Goal: Book appointment/travel/reservation

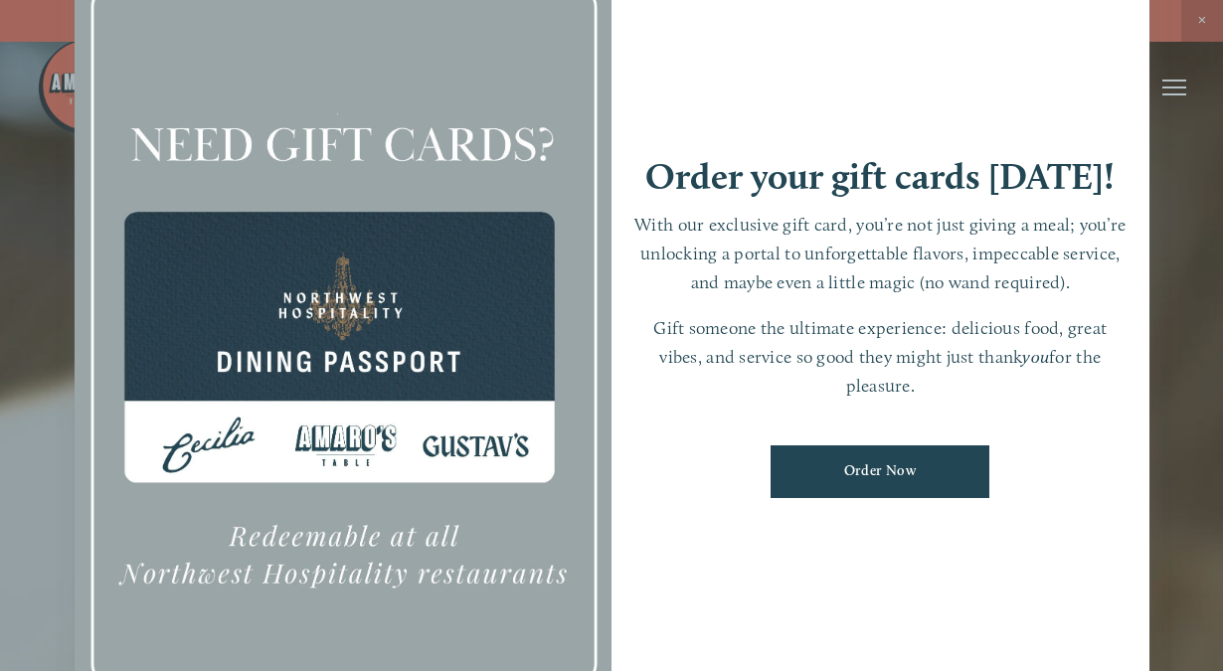
click at [1201, 20] on div at bounding box center [611, 335] width 1223 height 671
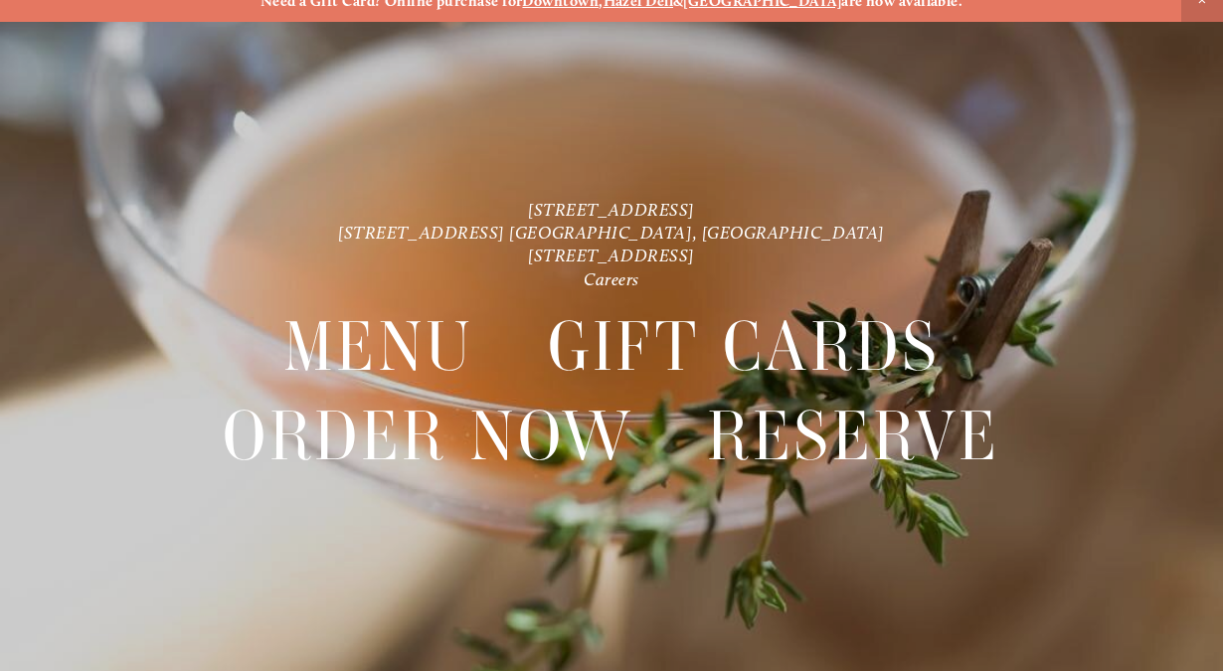
scroll to position [41, 0]
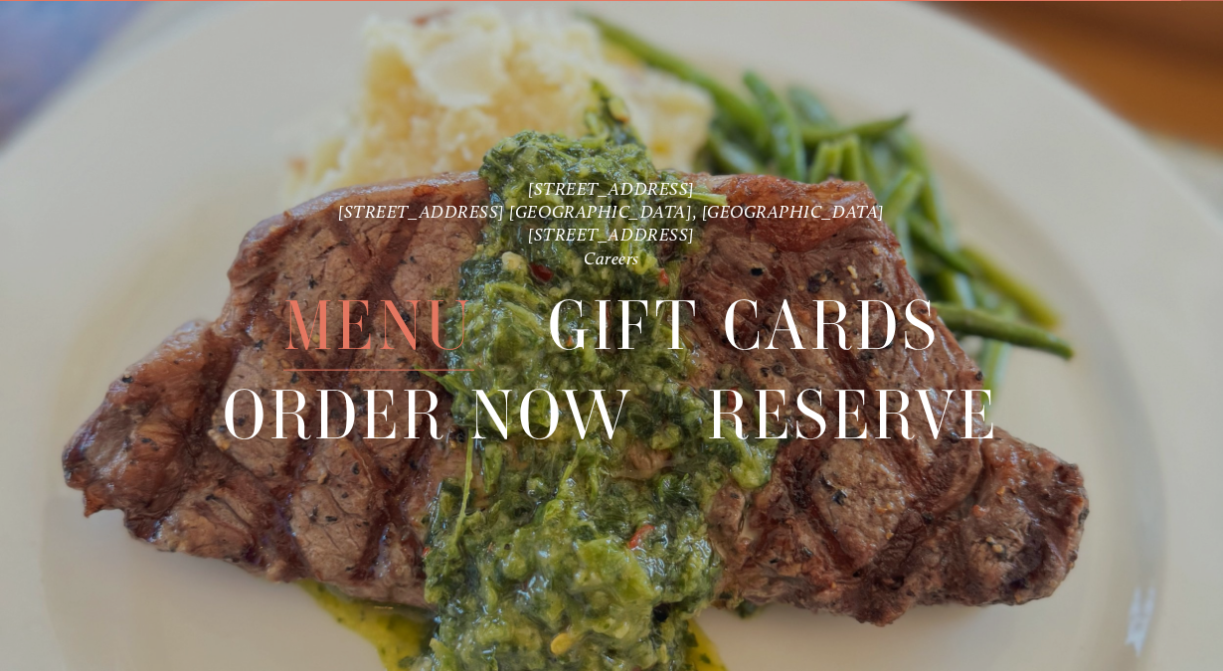
click at [411, 318] on span "Menu" at bounding box center [378, 326] width 191 height 90
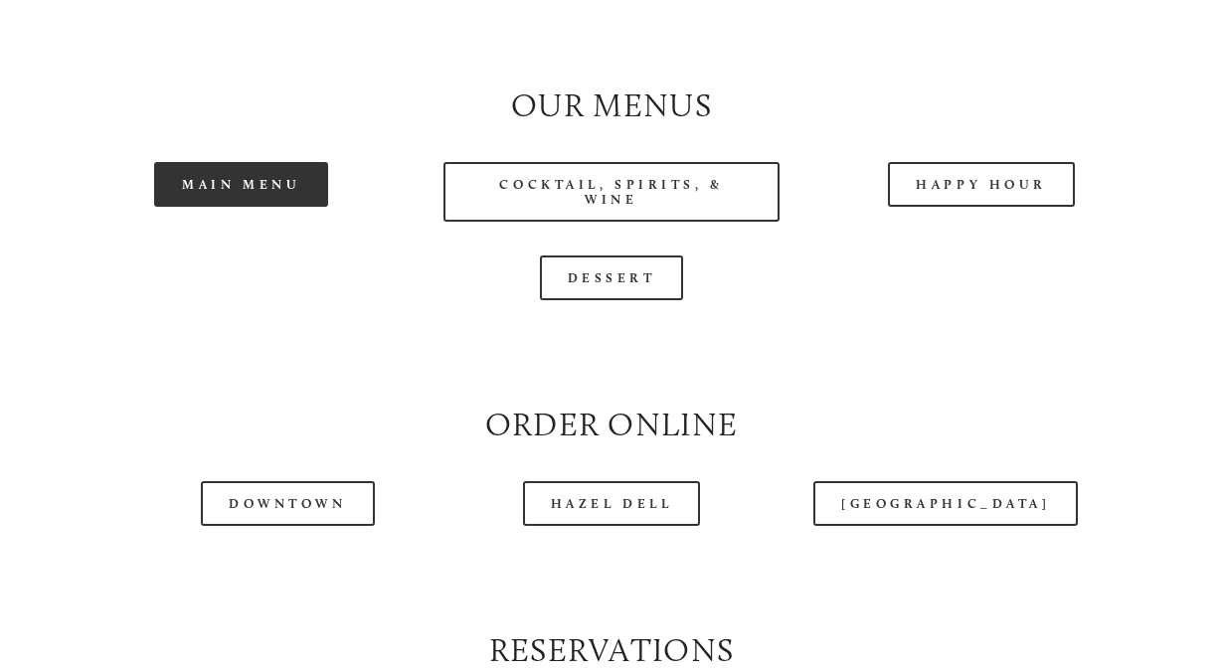
scroll to position [1775, 0]
click at [254, 205] on link "Main Menu" at bounding box center [241, 182] width 174 height 45
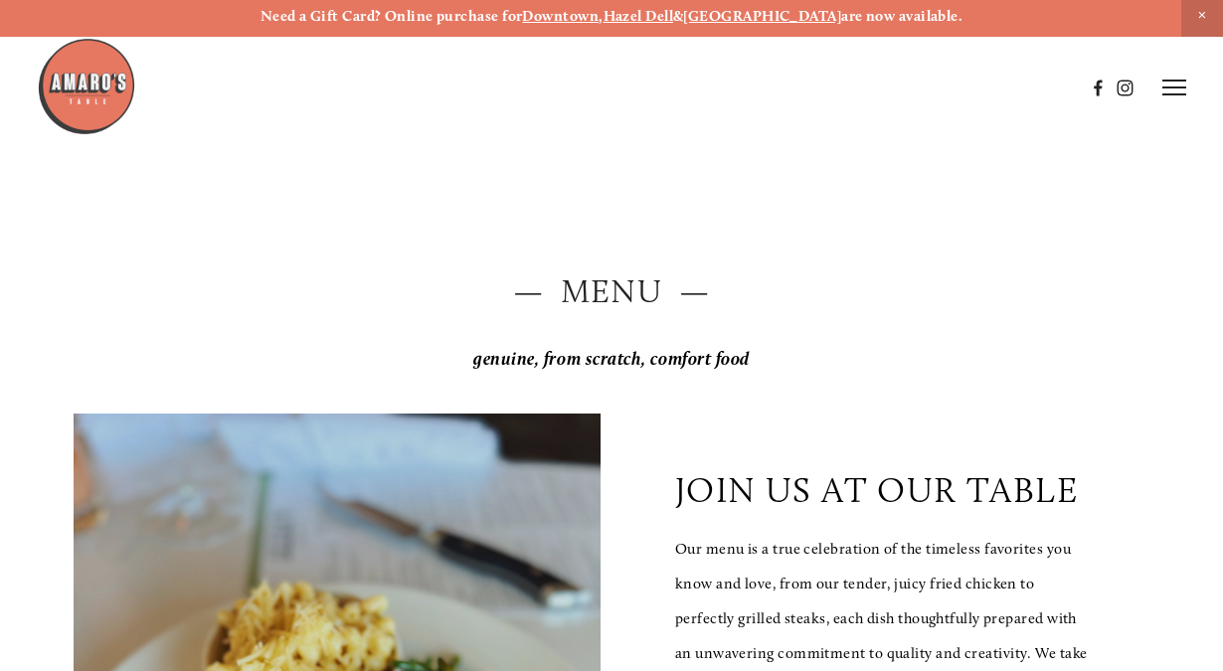
scroll to position [0, 0]
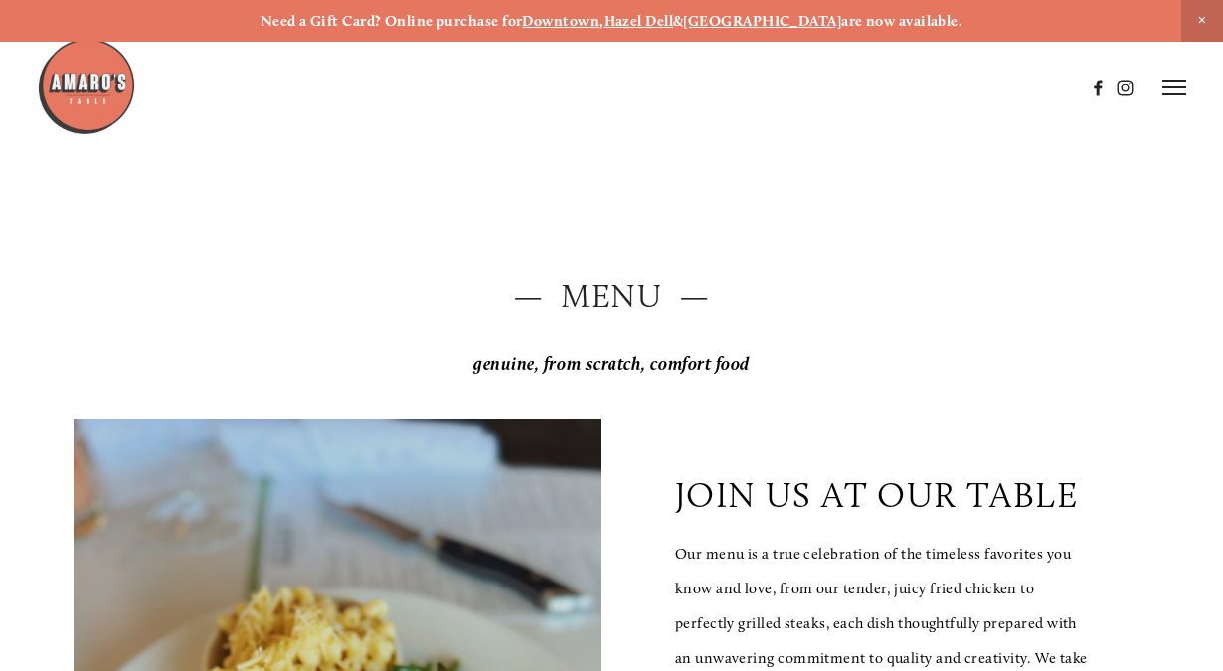
click at [1166, 81] on line at bounding box center [1175, 81] width 24 height 0
click at [1060, 87] on span "Reserve" at bounding box center [1059, 87] width 46 height 17
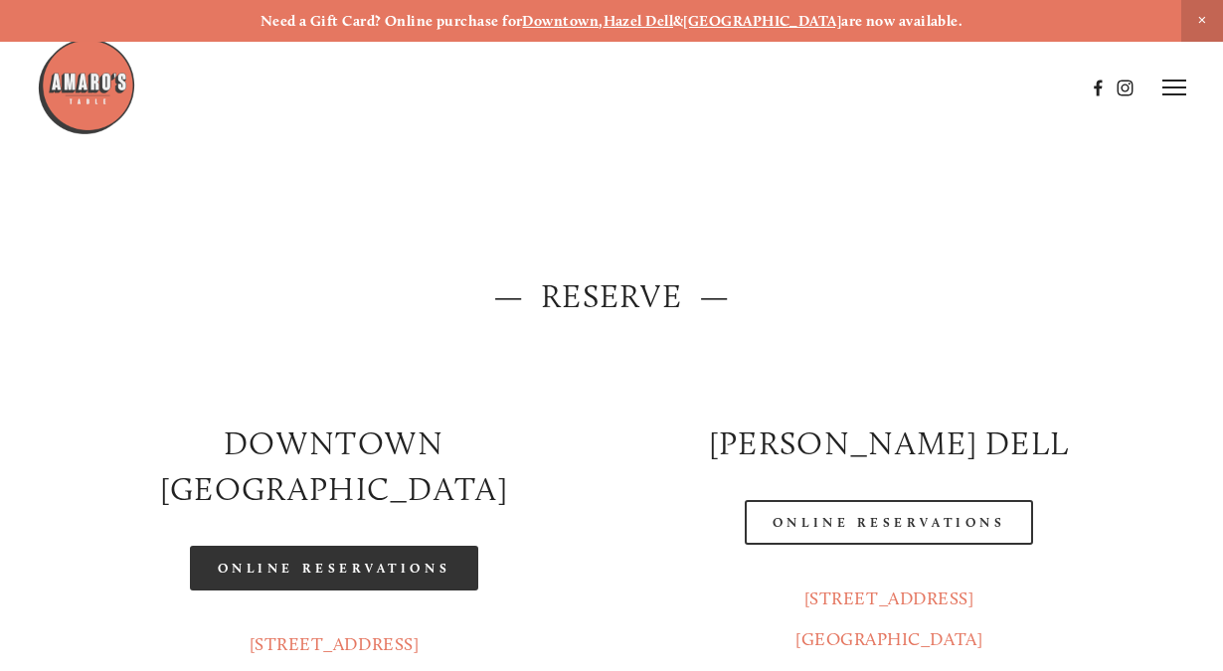
click at [373, 546] on link "Online Reservations" at bounding box center [334, 568] width 288 height 45
